Goal: Transaction & Acquisition: Purchase product/service

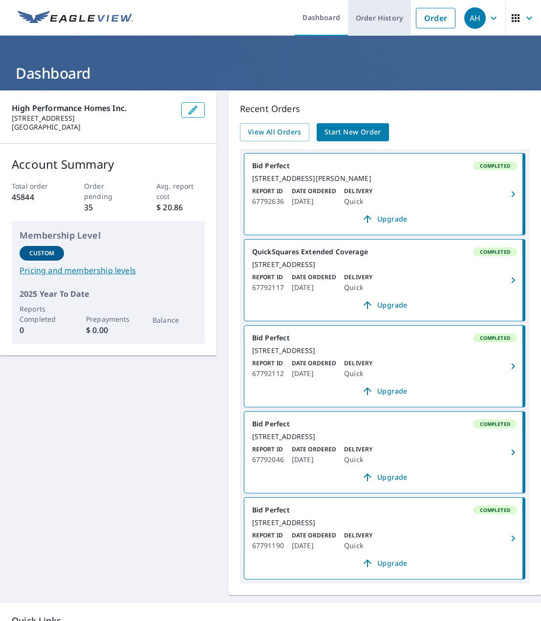
drag, startPoint x: 427, startPoint y: 24, endPoint x: 377, endPoint y: 31, distance: 50.3
click at [427, 24] on link "Order" at bounding box center [436, 18] width 40 height 21
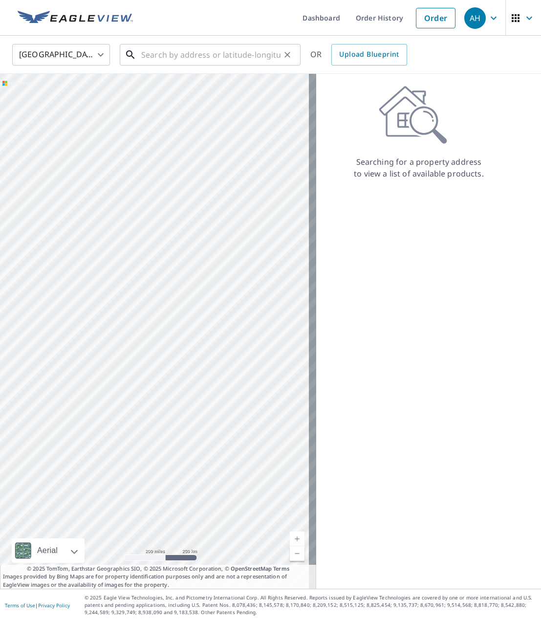
click at [170, 50] on input "text" at bounding box center [210, 54] width 139 height 27
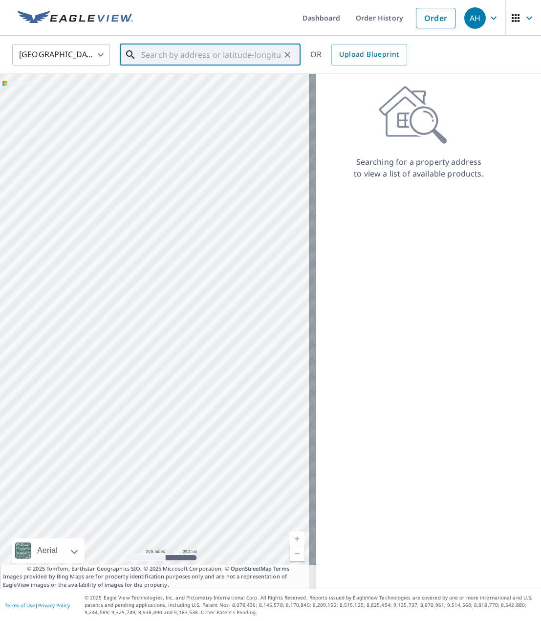
paste input "[STREET_ADDRESS]"
click at [182, 87] on span "[STREET_ADDRESS]" at bounding box center [215, 83] width 153 height 12
type input "[STREET_ADDRESS][PERSON_NAME]"
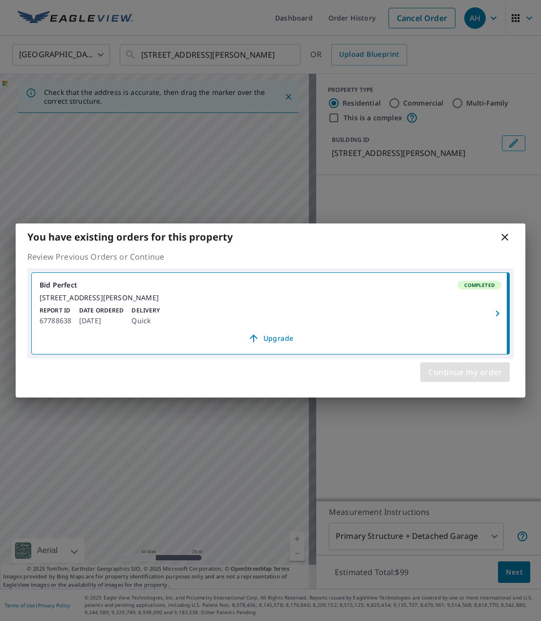
click at [434, 371] on span "Continue my order" at bounding box center [465, 372] width 74 height 14
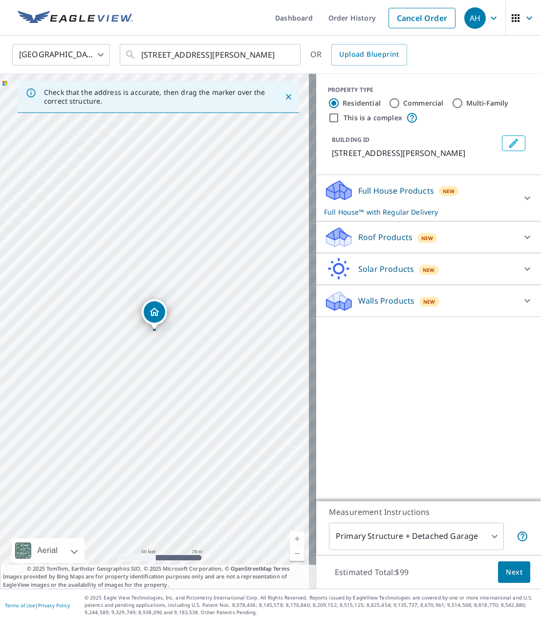
click at [153, 315] on icon "Dropped pin, building 1, Residential property, 1205 SW Ponderosa Dr Willamina, …" at bounding box center [155, 311] width 10 height 8
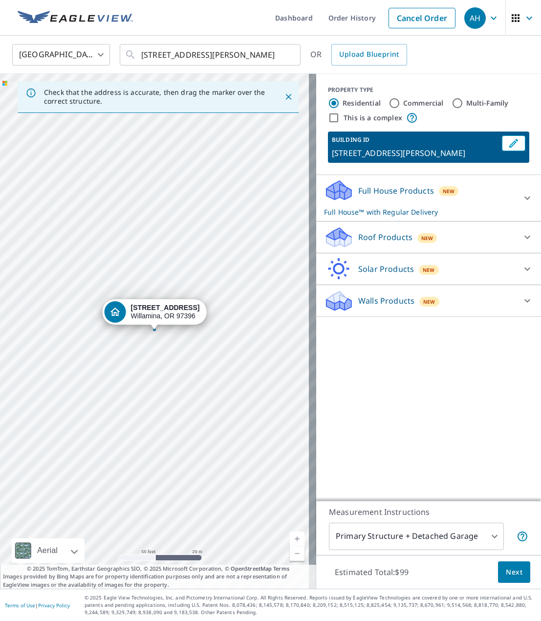
click at [387, 243] on p "Roof Products" at bounding box center [385, 237] width 54 height 12
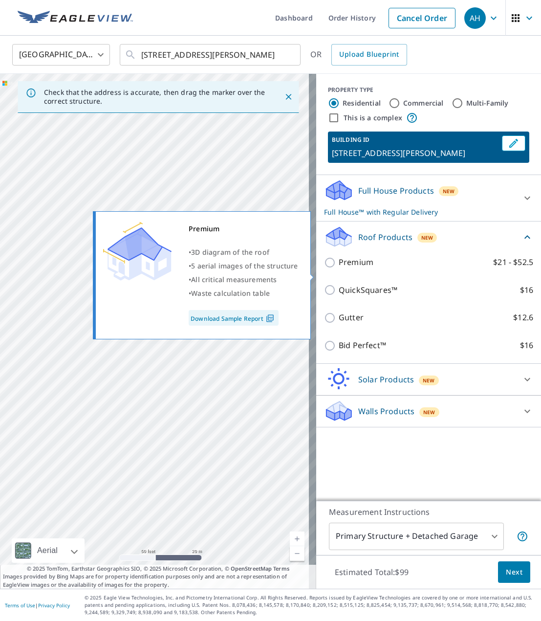
click at [348, 268] on p "Premium" at bounding box center [356, 262] width 35 height 12
click at [339, 268] on input "Premium $21 - $52.5" at bounding box center [331, 263] width 15 height 12
checkbox input "true"
checkbox input "false"
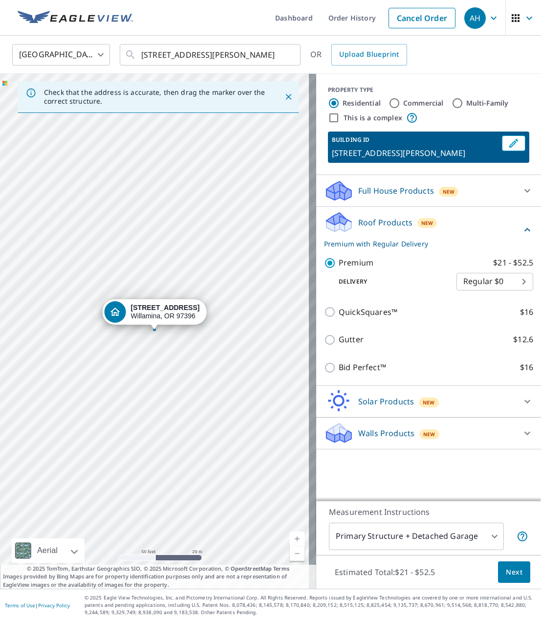
click at [473, 287] on body "AH AH Dashboard Order History Cancel Order AH United States [GEOGRAPHIC_DATA] ​…" at bounding box center [270, 310] width 541 height 621
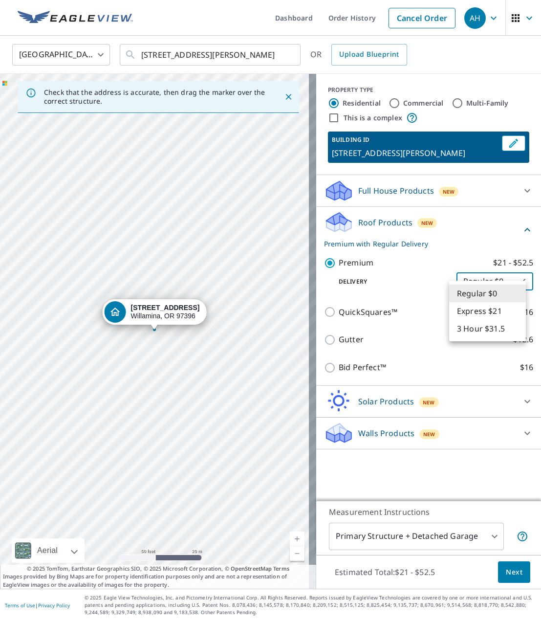
click at [471, 326] on li "3 Hour $31.5" at bounding box center [487, 329] width 77 height 18
type input "7"
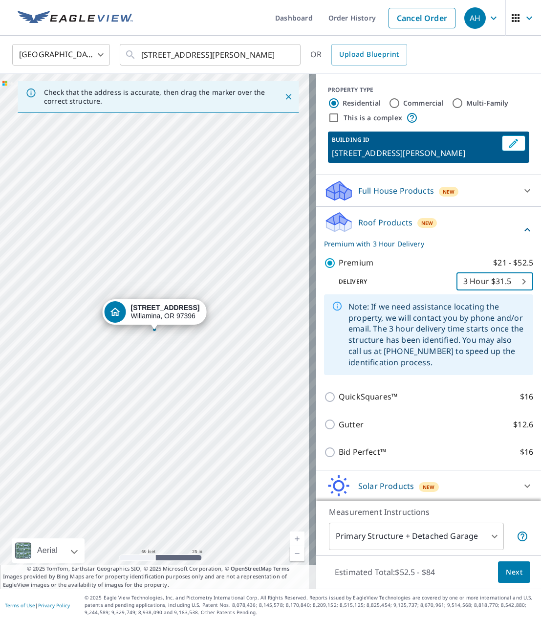
click at [506, 570] on span "Next" at bounding box center [514, 572] width 17 height 12
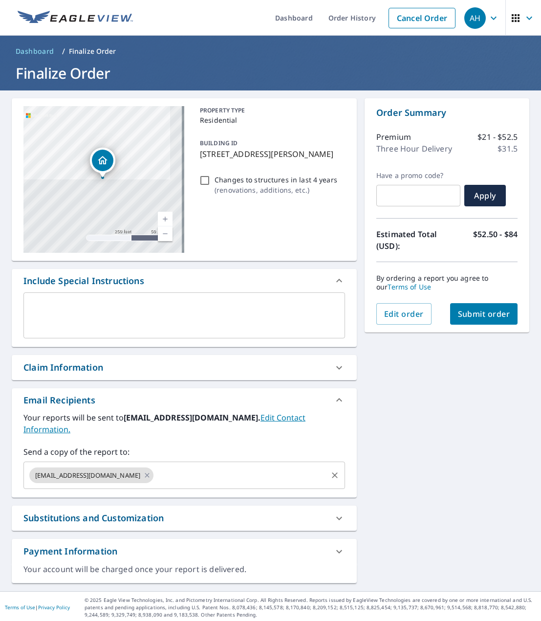
click at [155, 466] on input "text" at bounding box center [240, 475] width 171 height 19
paste input "[PERSON_NAME][EMAIL_ADDRESS][DOMAIN_NAME]"
type input "[PERSON_NAME][EMAIL_ADDRESS][DOMAIN_NAME]"
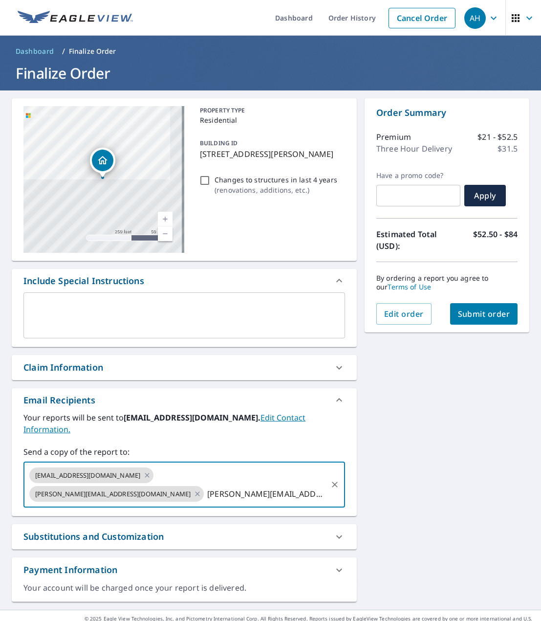
checkbox input "true"
click at [210, 484] on input "[EMAIL_ADDRESS][DOMAIN_NAME]" at bounding box center [265, 493] width 121 height 19
type input "[EMAIL_ADDRESS][DOMAIN_NAME]"
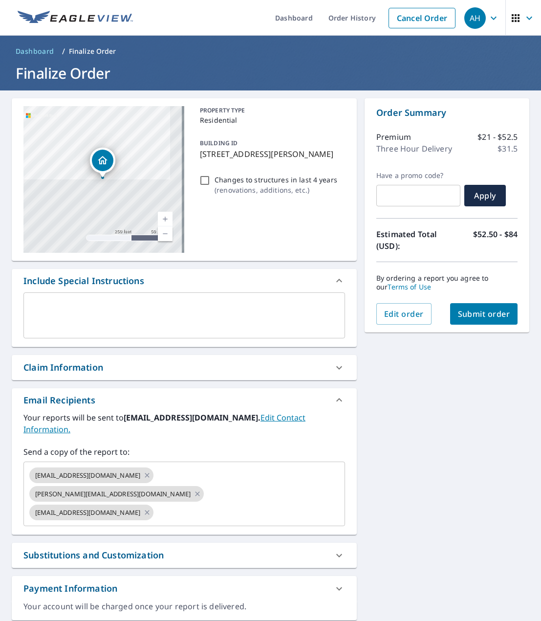
click at [529, 425] on div "[STREET_ADDRESS][PERSON_NAME] A standard road map Aerial A detailed look from a…" at bounding box center [270, 359] width 541 height 538
click at [465, 314] on span "Submit order" at bounding box center [484, 313] width 52 height 11
checkbox input "true"
